Goal: Information Seeking & Learning: Compare options

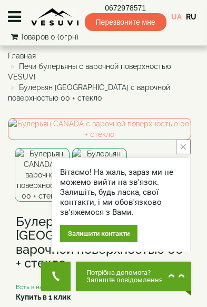
click at [188, 146] on button "close button" at bounding box center [183, 146] width 15 height 15
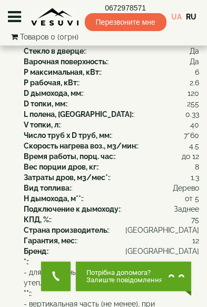
scroll to position [531, 0]
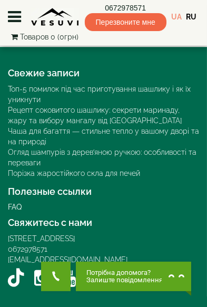
scroll to position [1868, 0]
